Goal: Find specific page/section: Find specific page/section

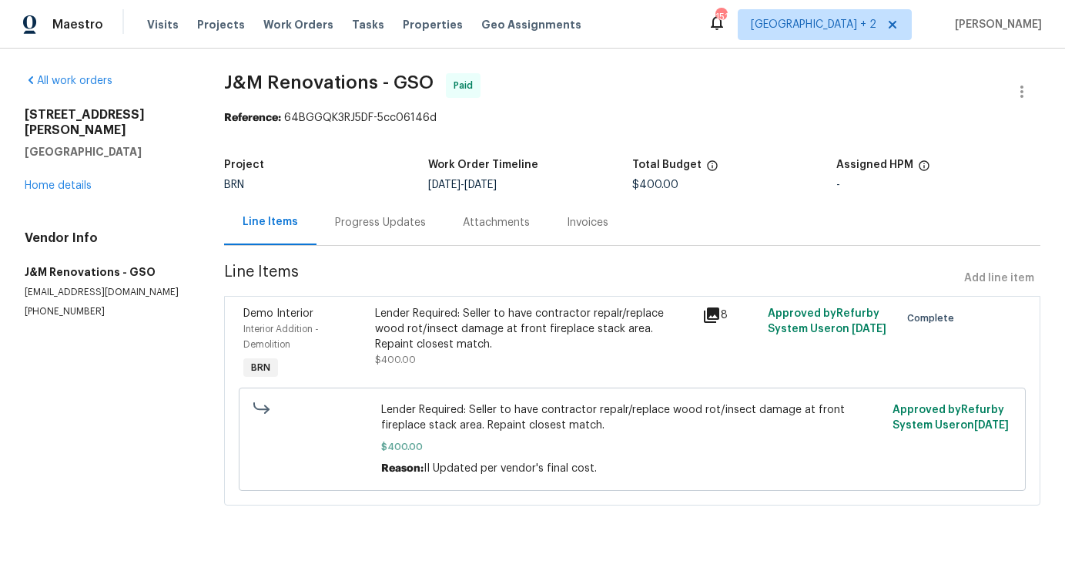
click at [726, 23] on div "151" at bounding box center [721, 16] width 11 height 15
click at [853, 22] on span "[GEOGRAPHIC_DATA] + 2" at bounding box center [814, 24] width 126 height 15
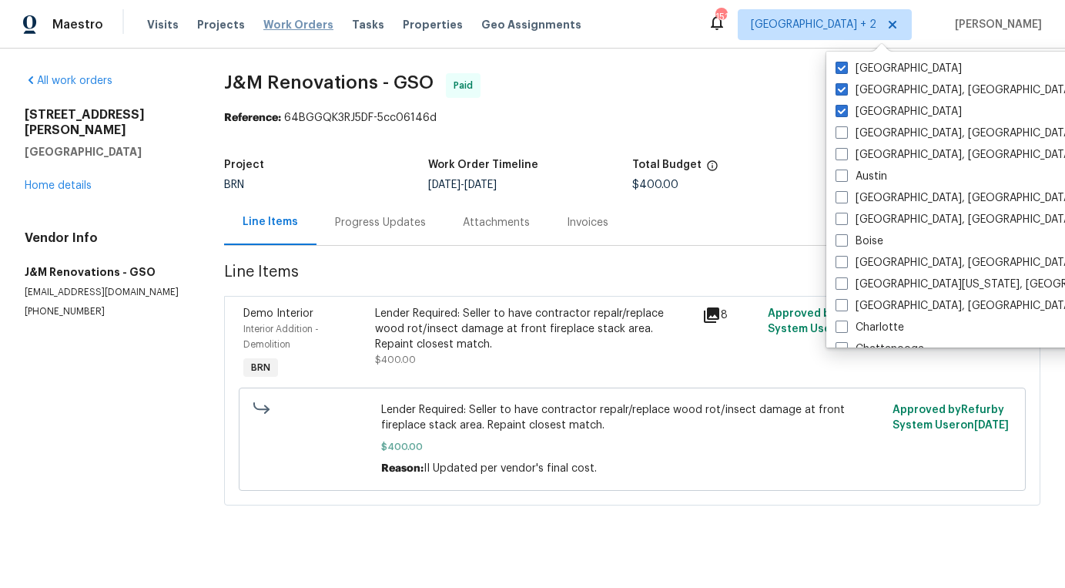
click at [267, 29] on span "Work Orders" at bounding box center [298, 24] width 70 height 15
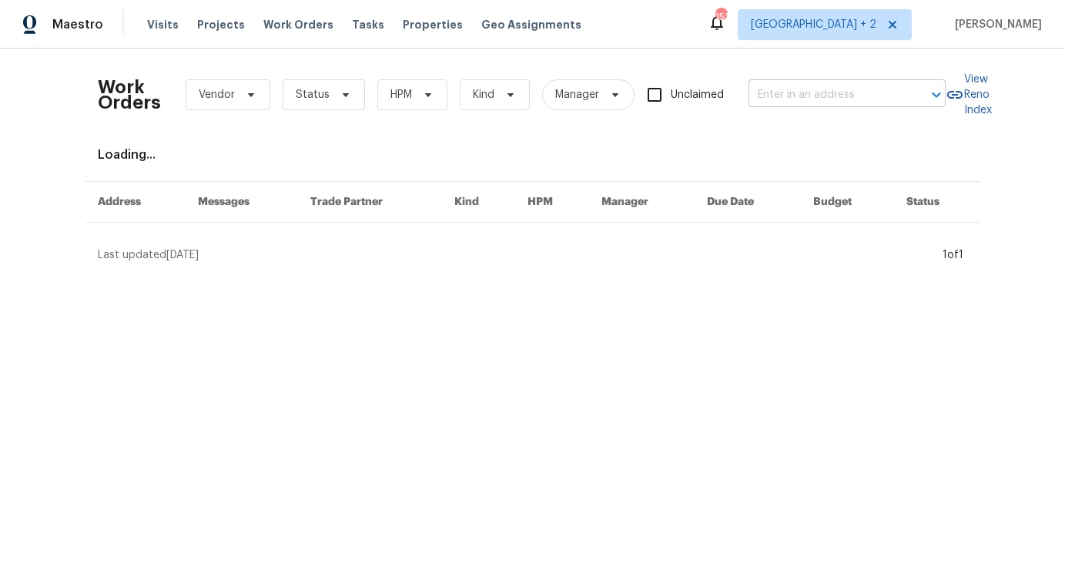
click at [846, 84] on input "text" at bounding box center [826, 95] width 154 height 24
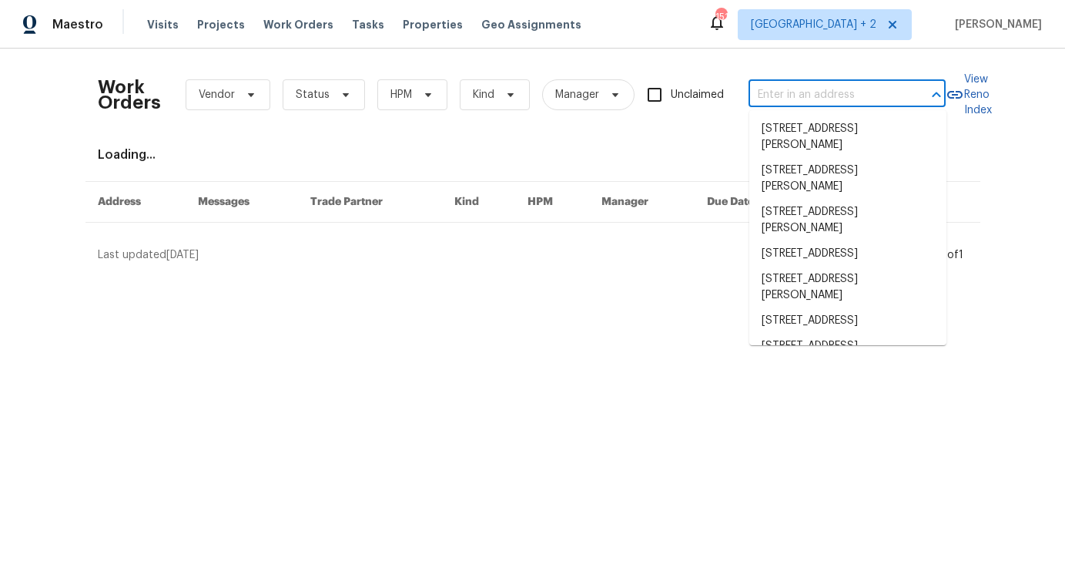
paste input "236 Wandering Ln, Mocksville, NC 27028"
type input "236 Wandering Ln, Mocksville, NC 27028"
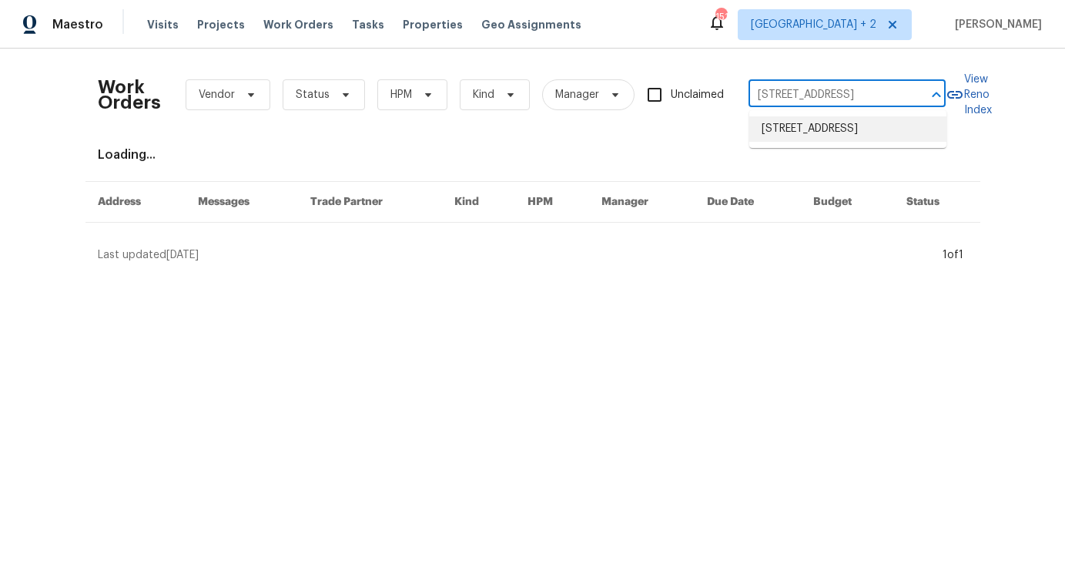
click at [837, 136] on li "236 Wandering Ln, Mocksville, NC 27028" at bounding box center [847, 128] width 197 height 25
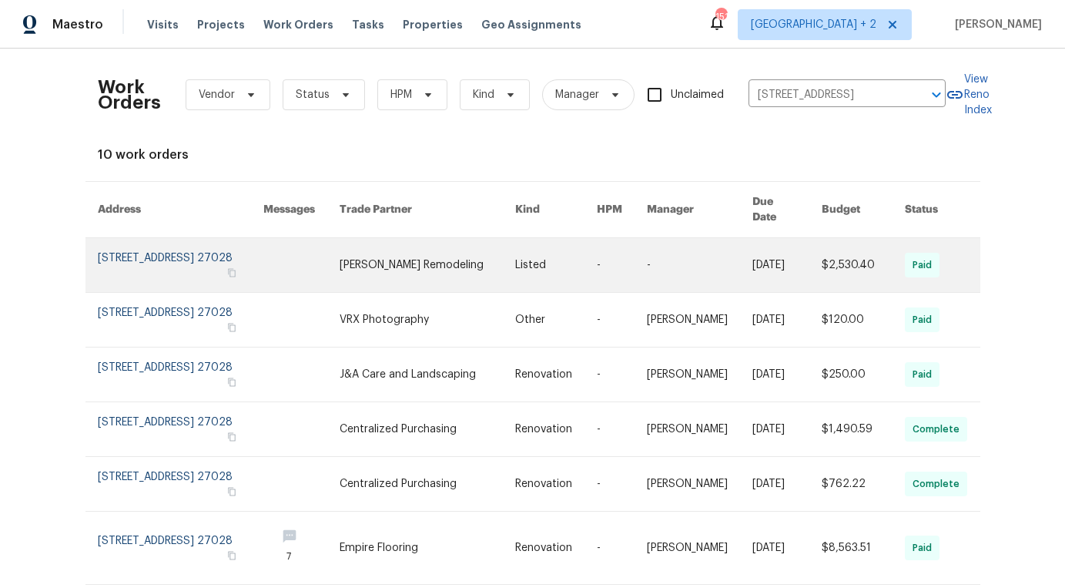
scroll to position [59, 0]
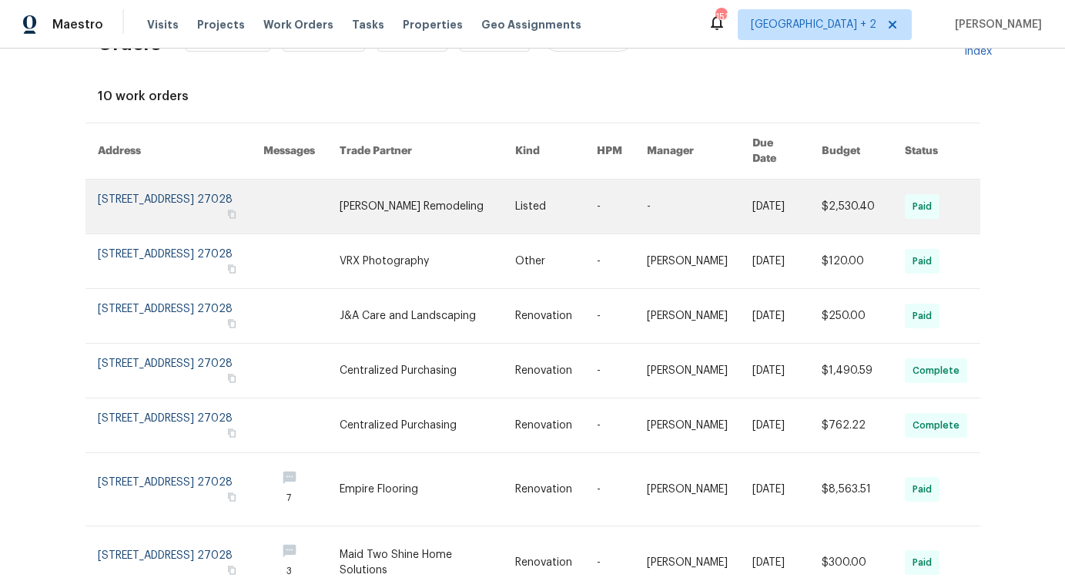
click at [491, 186] on link at bounding box center [428, 206] width 176 height 54
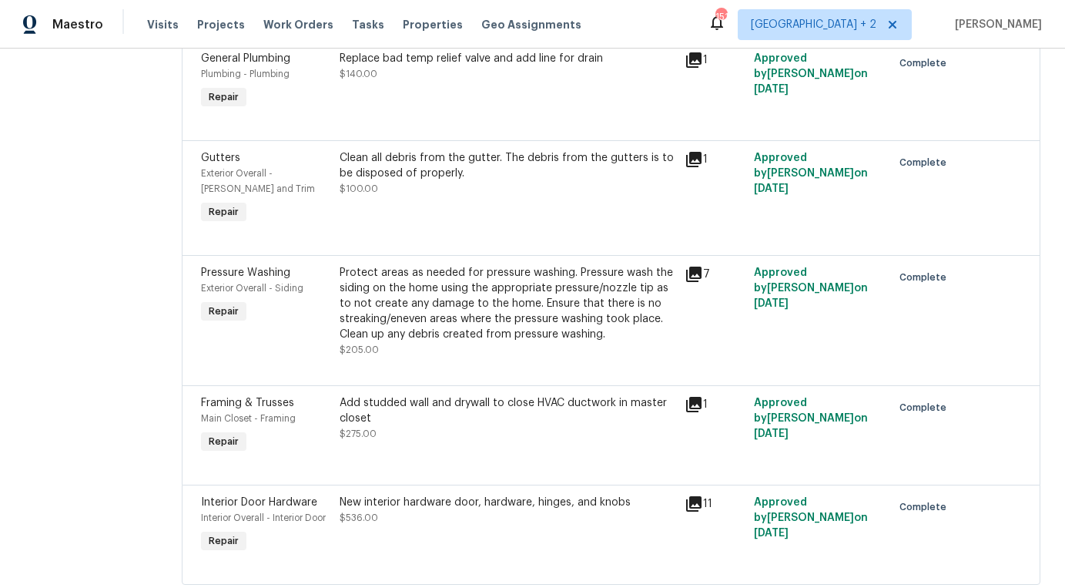
scroll to position [659, 0]
